Goal: Task Accomplishment & Management: Use online tool/utility

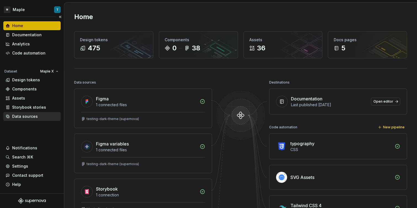
click at [40, 118] on div "Data sources" at bounding box center [32, 116] width 53 height 6
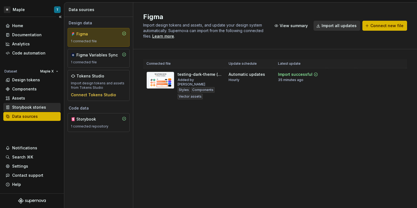
click at [41, 108] on div "Storybook stories" at bounding box center [29, 107] width 34 height 6
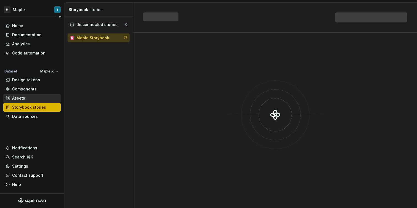
click at [44, 96] on div "Assets" at bounding box center [32, 98] width 53 height 6
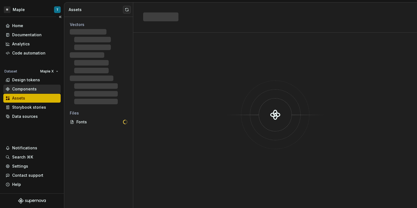
click at [41, 86] on div "Components" at bounding box center [32, 89] width 53 height 6
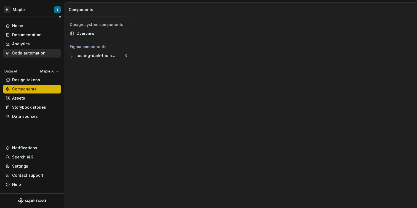
click at [29, 50] on div "Code automation" at bounding box center [31, 53] width 57 height 9
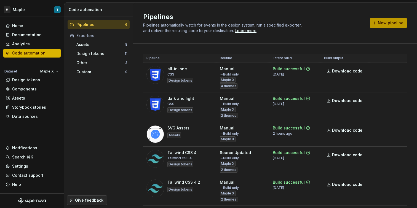
click at [388, 22] on span "New pipeline" at bounding box center [391, 23] width 26 height 6
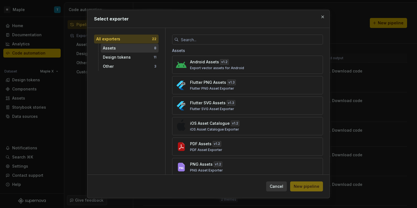
click at [136, 51] on div "Assets 8" at bounding box center [130, 48] width 58 height 9
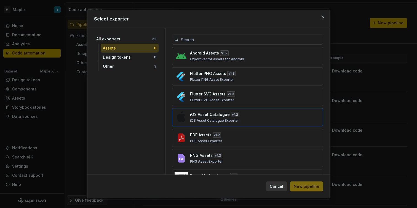
scroll to position [40, 0]
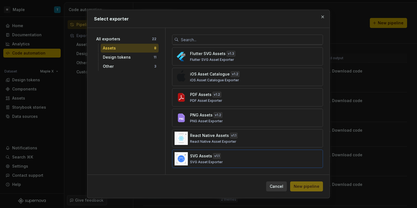
click at [229, 156] on div "SVG Assets v 1.1 SVG Asset Exporter" at bounding box center [246, 158] width 112 height 11
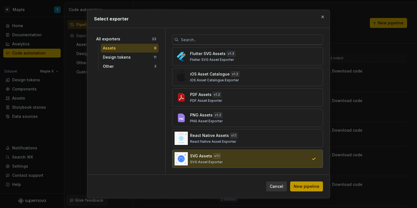
click at [299, 188] on span "New pipeline" at bounding box center [307, 186] width 26 height 6
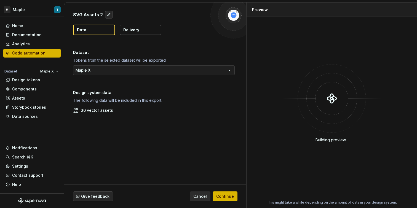
click at [155, 32] on button "Delivery" at bounding box center [140, 30] width 41 height 10
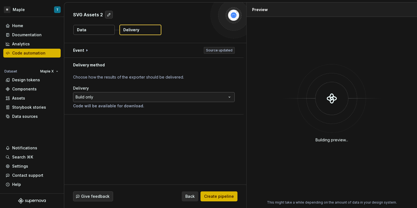
click at [128, 98] on html "**********" at bounding box center [208, 104] width 417 height 208
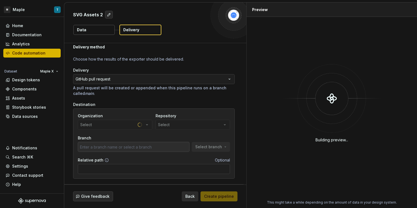
scroll to position [33, 0]
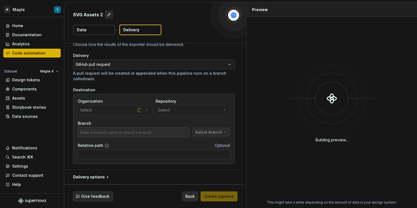
click at [144, 110] on div "Organization Select" at bounding box center [115, 106] width 75 height 17
click at [142, 110] on button "Select" at bounding box center [115, 110] width 75 height 10
